Goal: Task Accomplishment & Management: Use online tool/utility

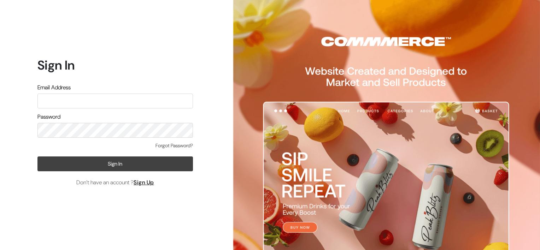
type input "vani.rsp@gmail.com"
click at [149, 165] on button "Sign In" at bounding box center [114, 163] width 155 height 15
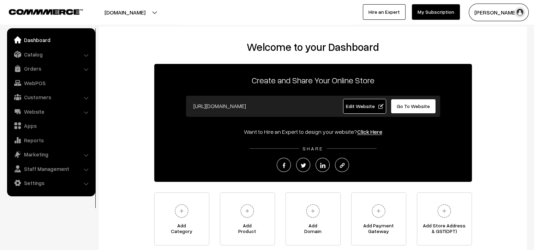
click at [86, 156] on li "Marketing Offers" at bounding box center [51, 154] width 85 height 13
click at [87, 153] on link "Marketing" at bounding box center [51, 154] width 84 height 13
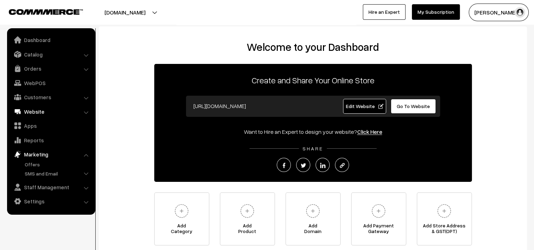
click at [89, 113] on link "Website" at bounding box center [51, 111] width 84 height 13
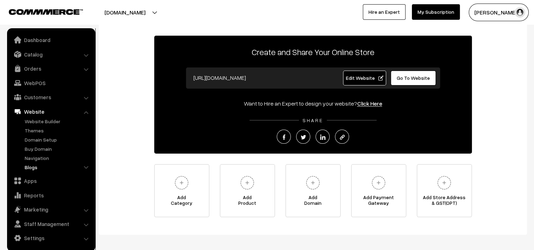
scroll to position [59, 0]
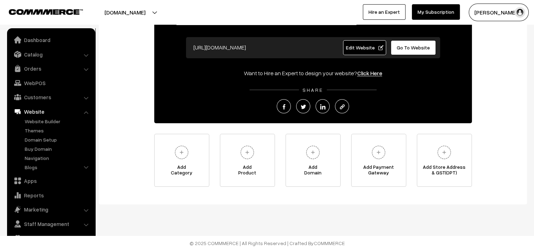
click at [84, 113] on li "Website Website Builder Authors" at bounding box center [51, 139] width 85 height 68
click at [88, 112] on li "Website Website Builder Authors" at bounding box center [51, 139] width 85 height 68
click at [85, 113] on li "Website Website Builder Authors" at bounding box center [51, 139] width 85 height 68
click at [86, 117] on link "Website" at bounding box center [51, 111] width 84 height 13
click at [40, 114] on link "Website" at bounding box center [51, 111] width 84 height 13
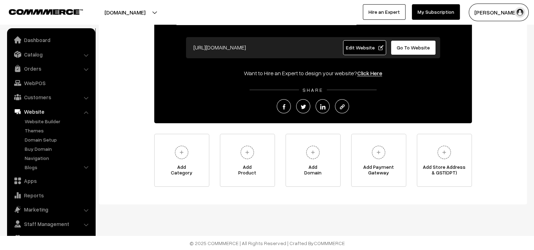
click at [86, 113] on li "Website Website Builder Authors" at bounding box center [51, 139] width 85 height 68
click at [40, 179] on link "Apps" at bounding box center [51, 180] width 84 height 13
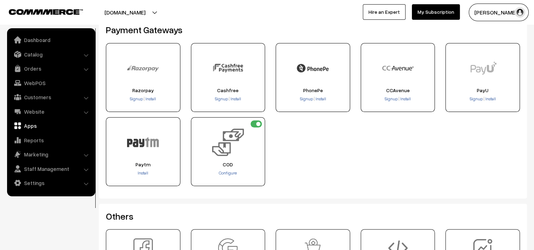
scroll to position [71, 0]
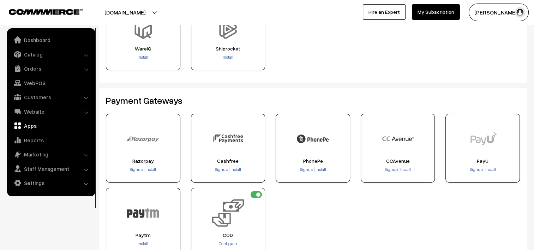
click at [137, 150] on img at bounding box center [143, 139] width 32 height 32
click at [135, 167] on span "Signup" at bounding box center [136, 169] width 13 height 5
